Goal: Information Seeking & Learning: Learn about a topic

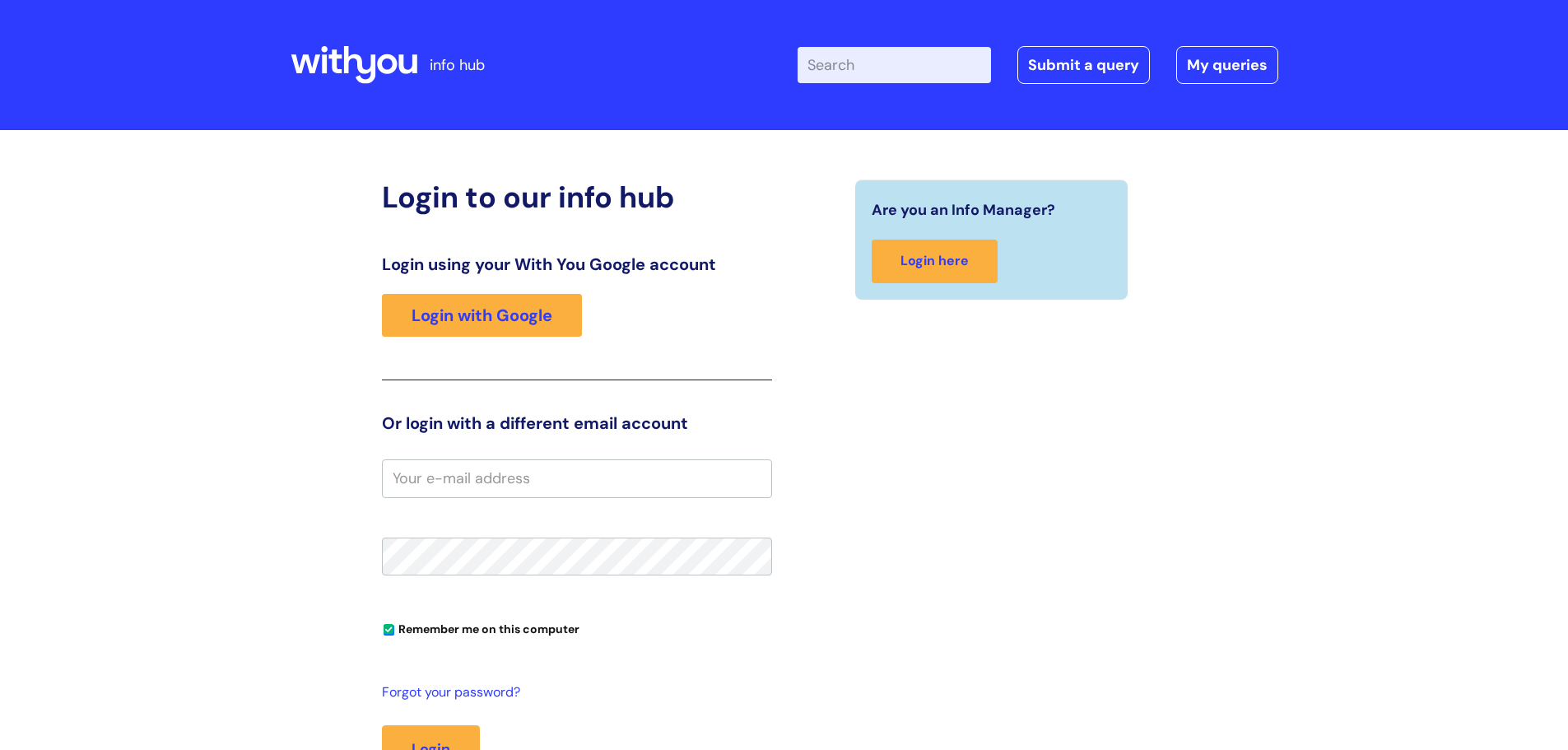
click at [910, 73] on input "Enter your search term here..." at bounding box center [894, 65] width 194 height 36
type input "contracts"
click button "Search" at bounding box center [0, 0] width 0 height 0
click at [871, 61] on input "Enter your search term here..." at bounding box center [894, 65] width 194 height 36
click at [521, 334] on link "Login with Google" at bounding box center [482, 316] width 200 height 43
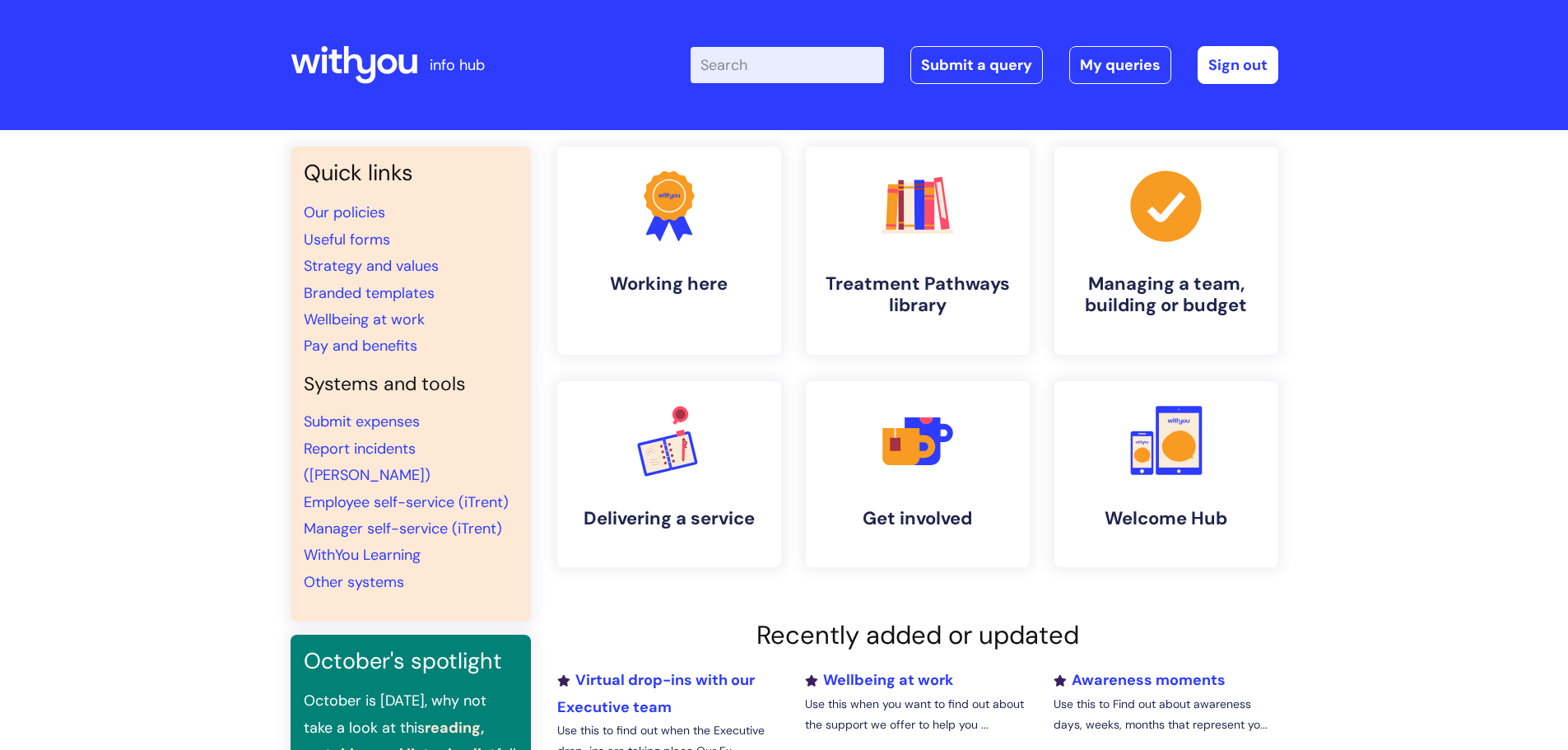
click at [757, 63] on input "Enter your search term here..." at bounding box center [787, 65] width 194 height 36
type input "contracts"
click button "Search" at bounding box center [0, 0] width 0 height 0
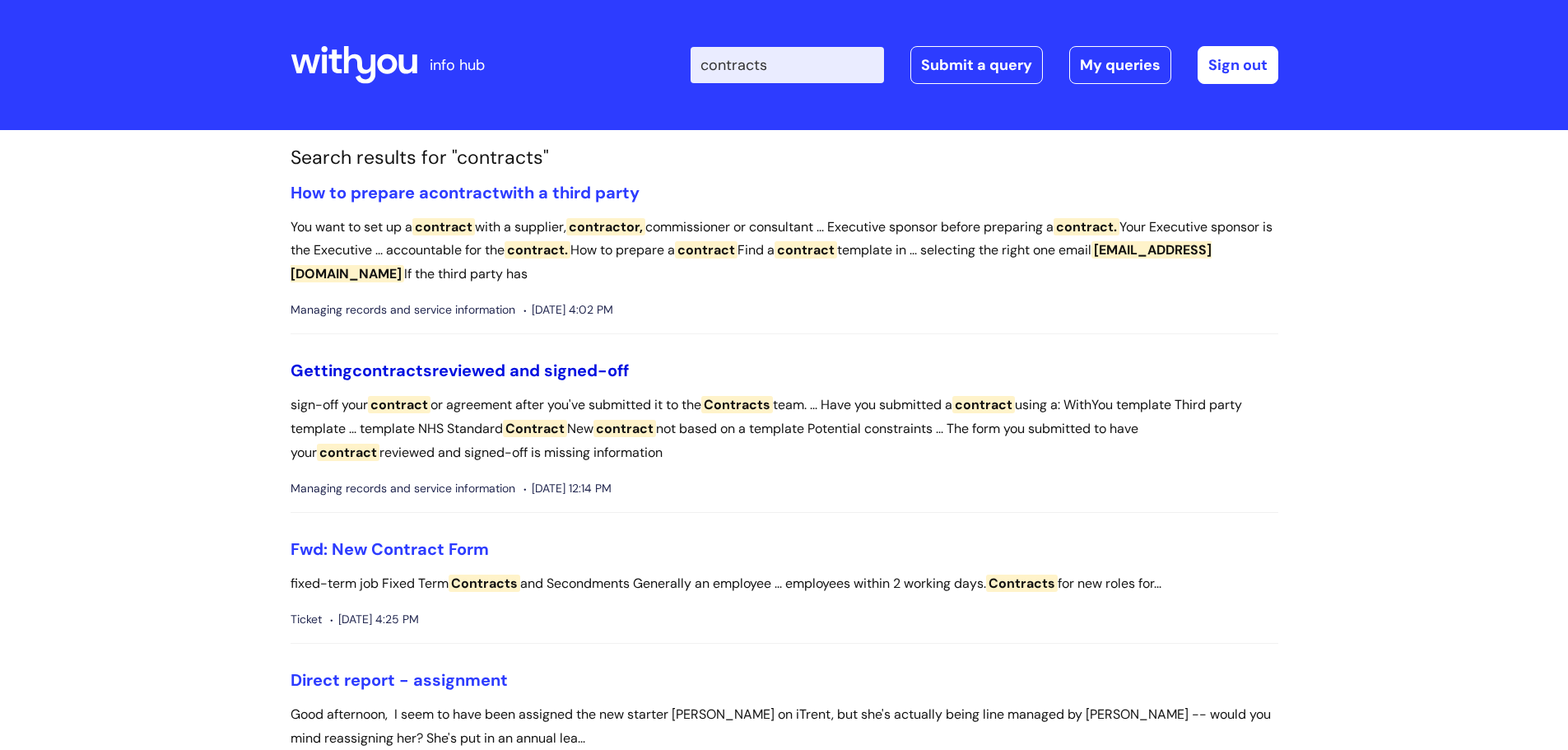
click at [404, 365] on span "contracts" at bounding box center [392, 370] width 80 height 21
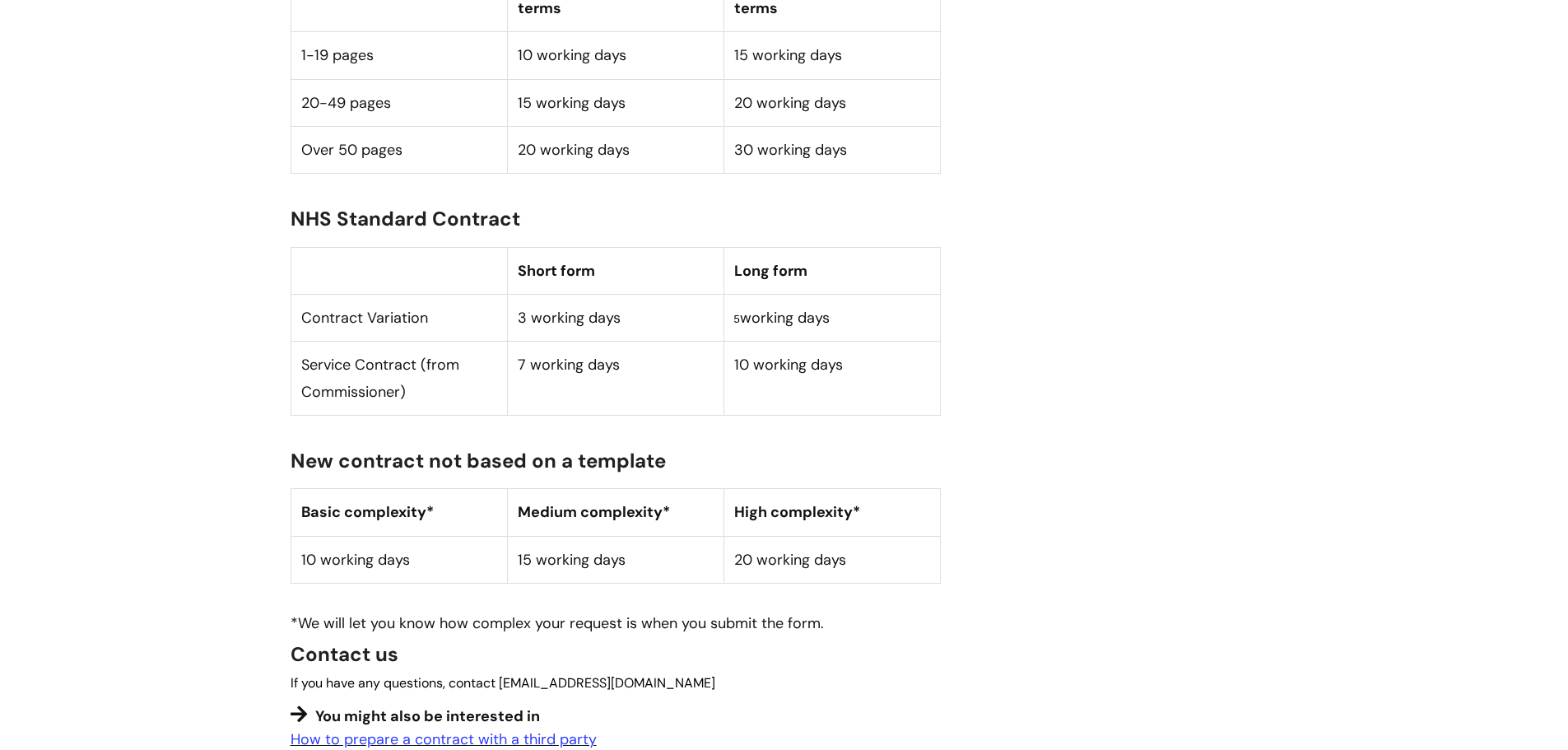
scroll to position [2387, 0]
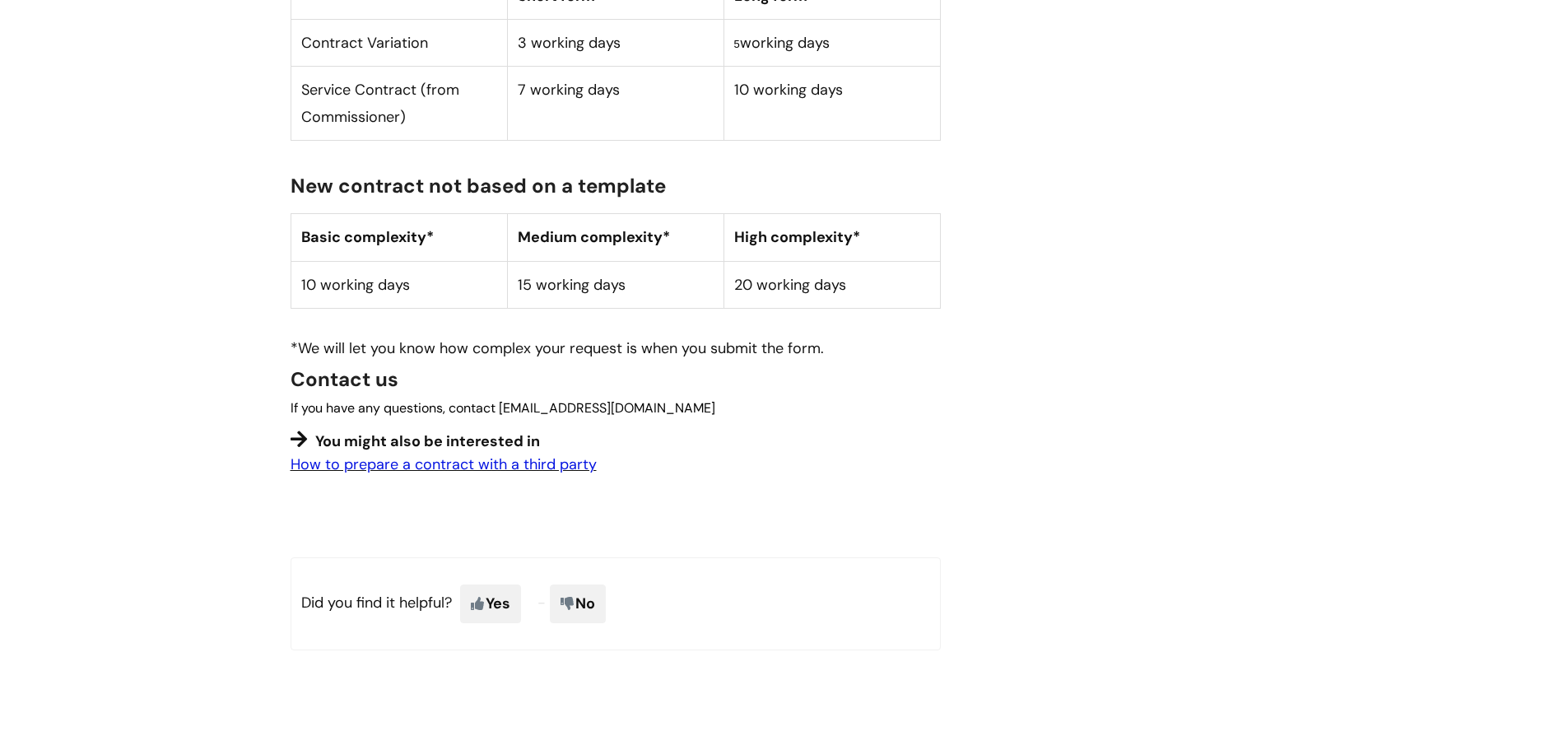
click at [536, 455] on link "How to prepare a contract with a third party" at bounding box center [444, 464] width 306 height 20
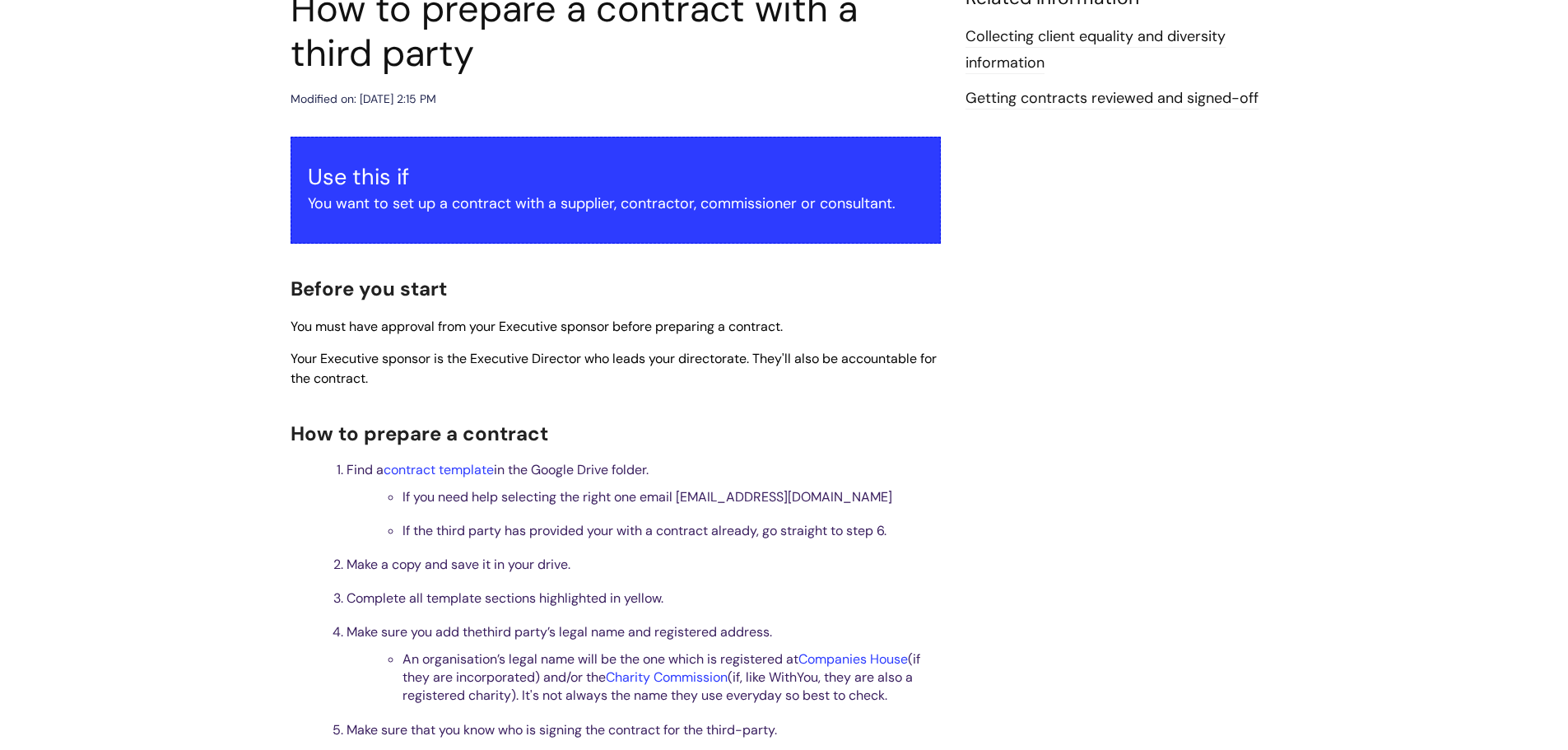
scroll to position [165, 0]
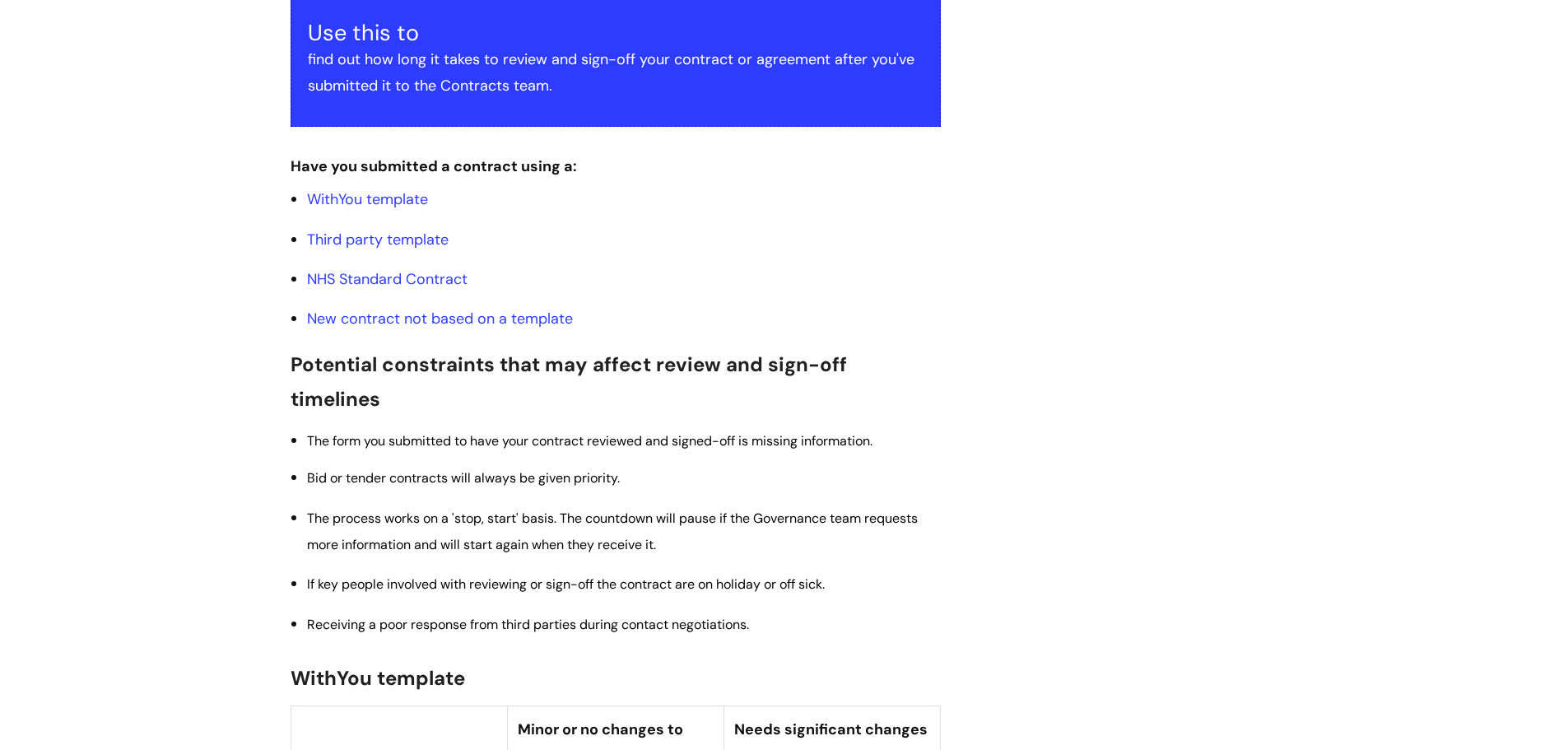
scroll to position [247, 0]
